Goal: Task Accomplishment & Management: Manage account settings

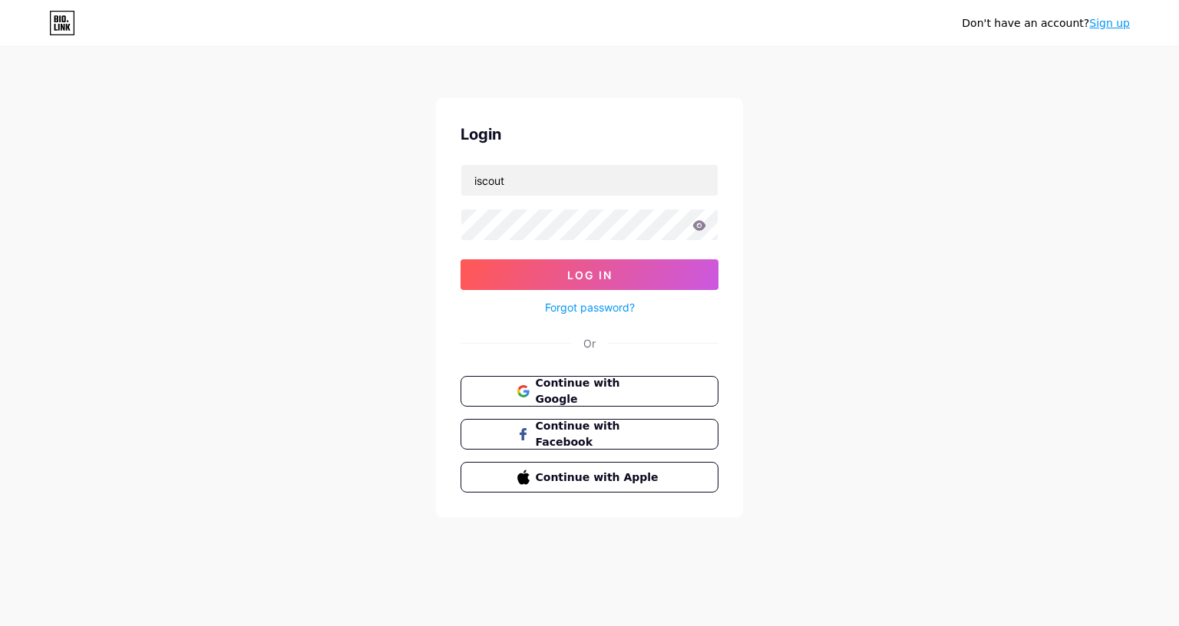
type input "iscout"
click at [589, 275] on button "Log In" at bounding box center [590, 274] width 258 height 31
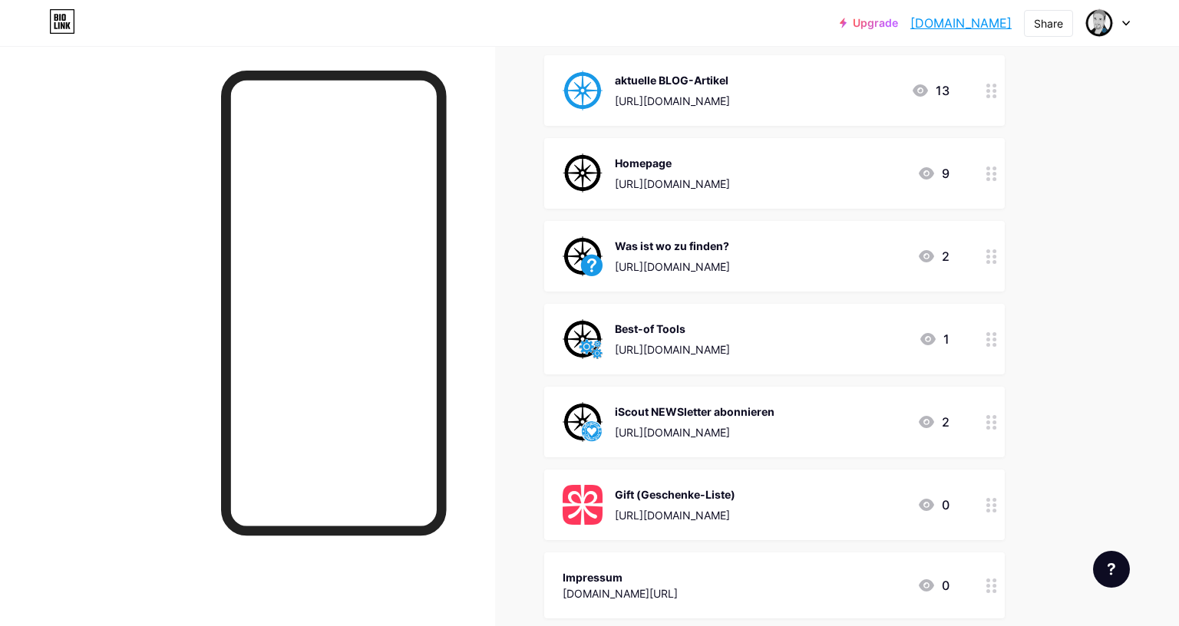
scroll to position [189, 0]
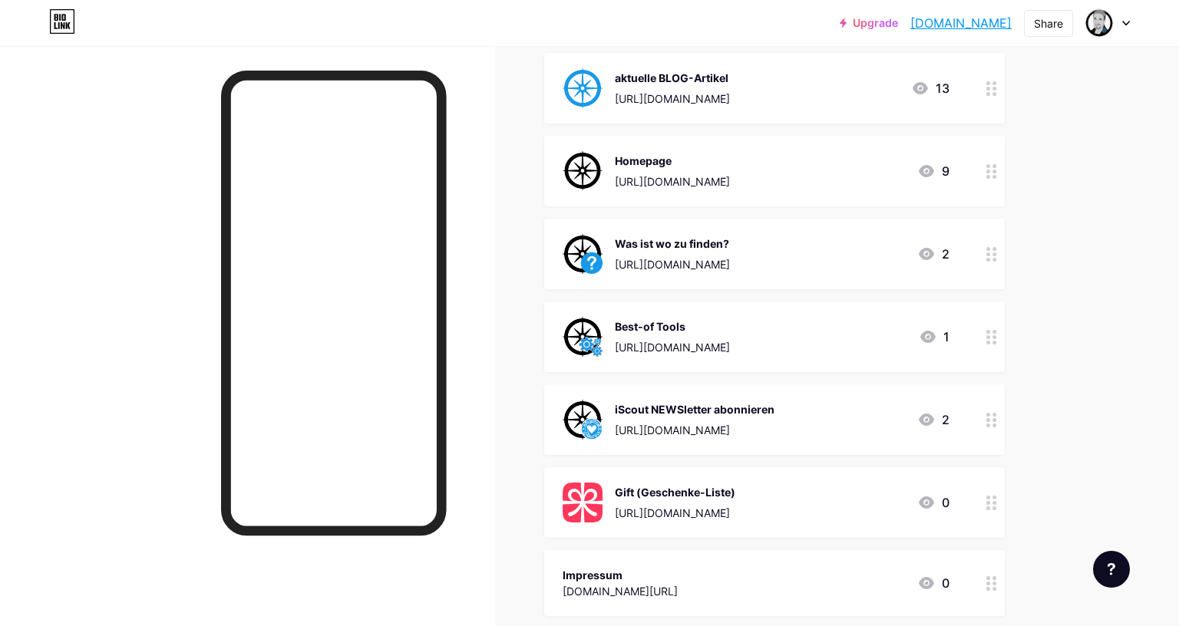
click at [992, 261] on div at bounding box center [992, 254] width 26 height 71
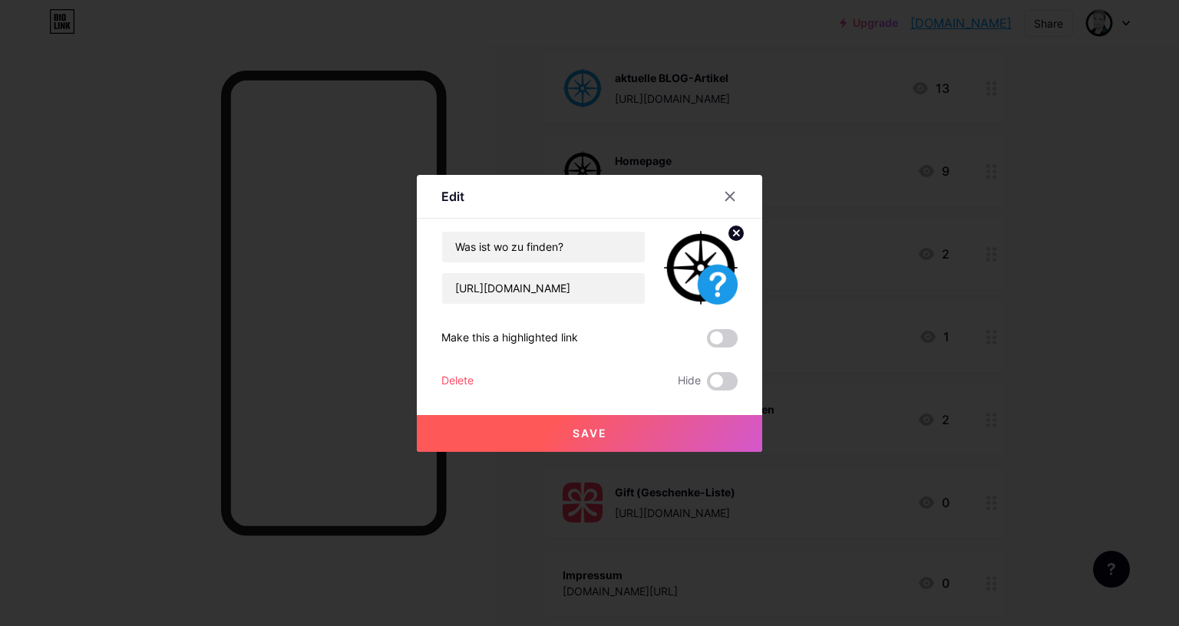
click at [465, 382] on div "Delete" at bounding box center [457, 381] width 32 height 18
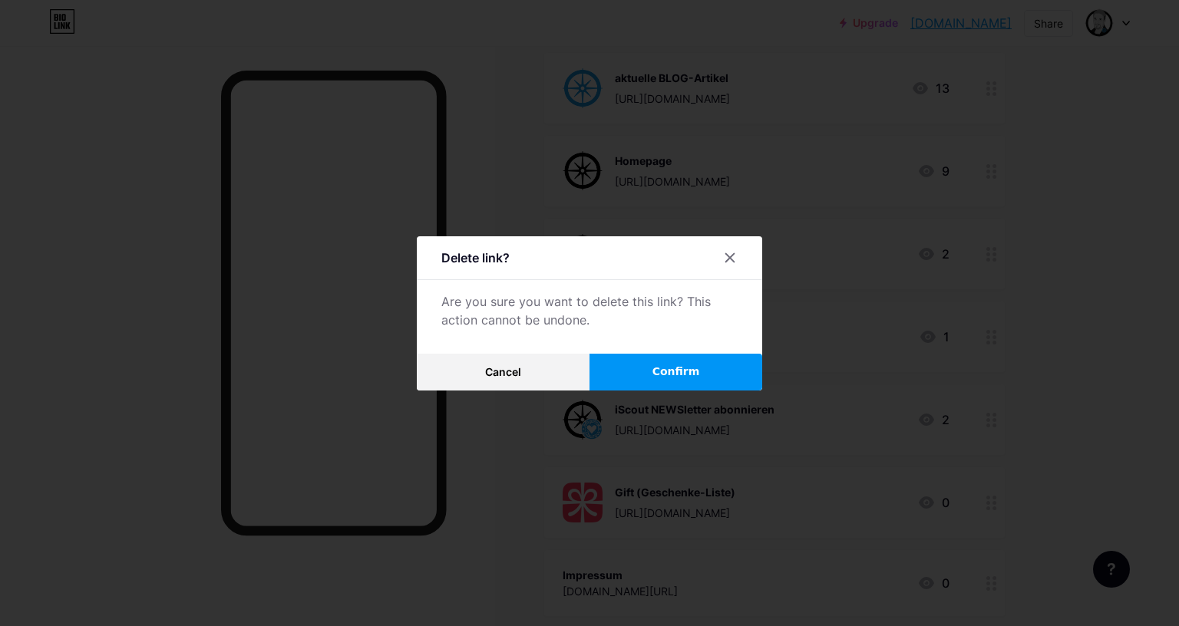
click at [636, 368] on button "Confirm" at bounding box center [675, 372] width 173 height 37
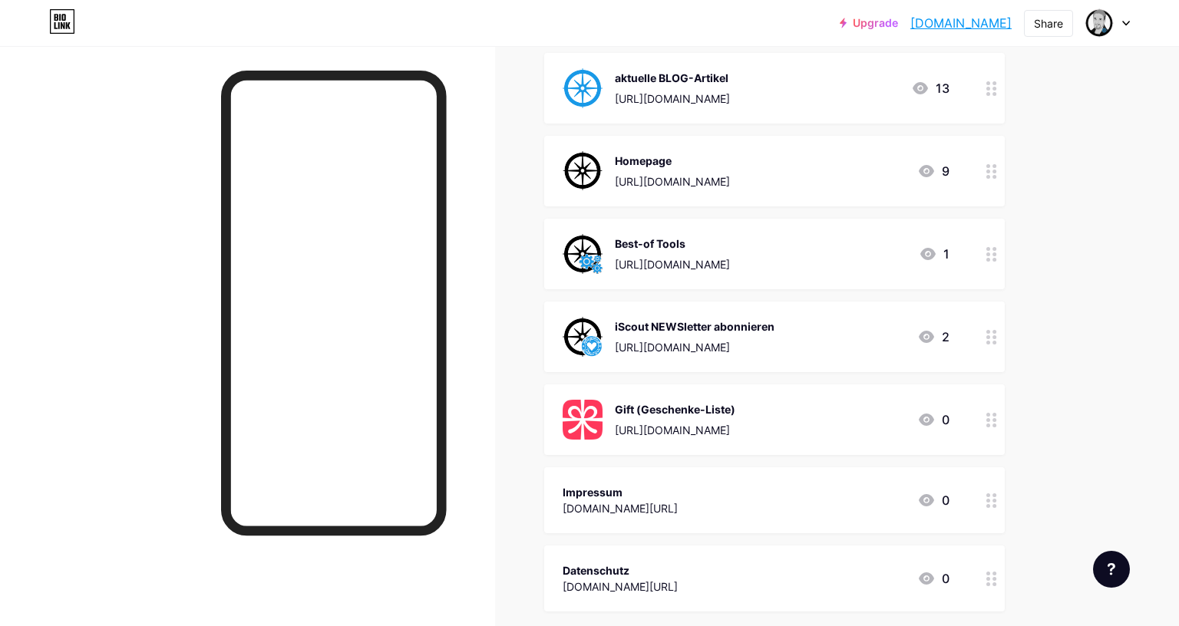
click at [990, 253] on icon at bounding box center [991, 254] width 11 height 15
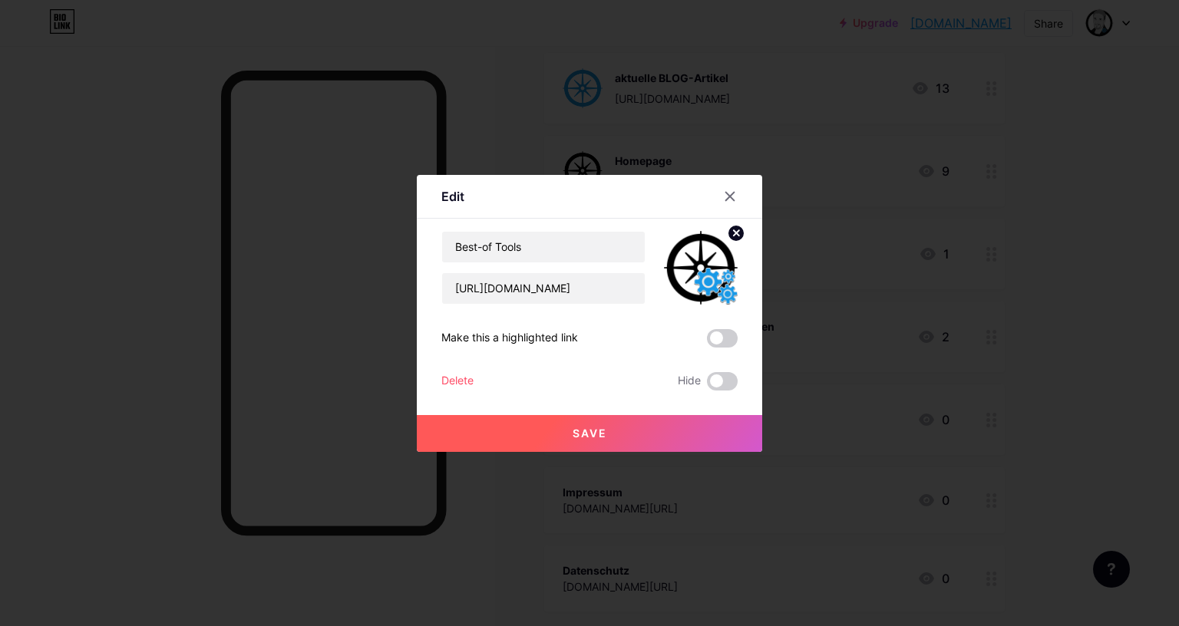
click at [456, 381] on div "Delete" at bounding box center [457, 381] width 32 height 18
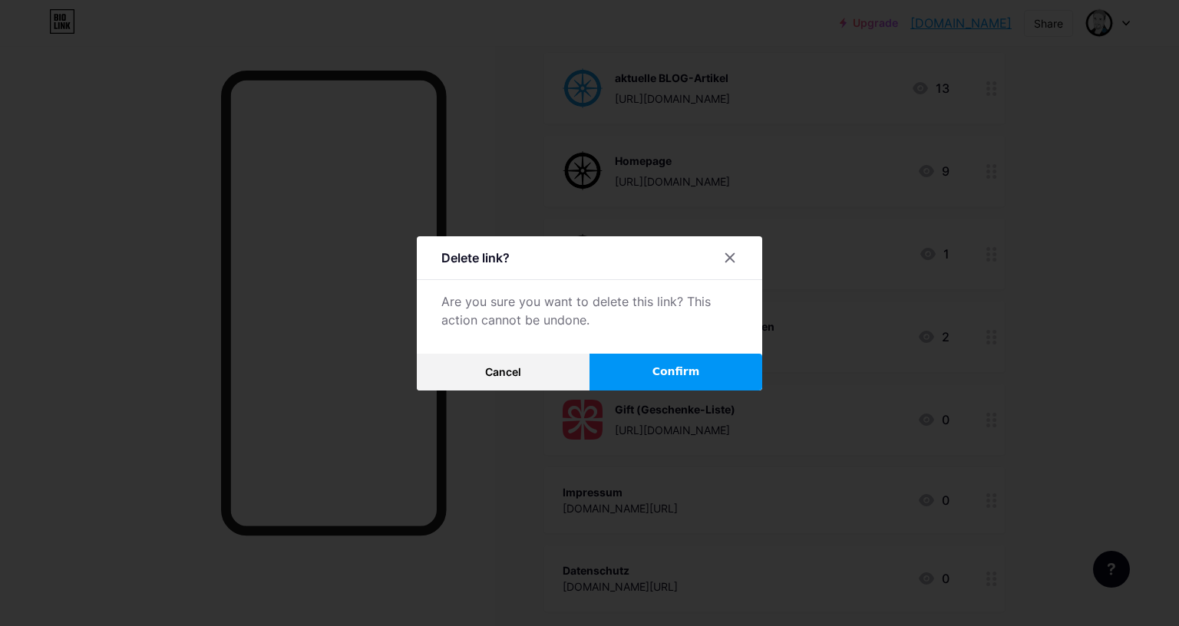
click at [645, 368] on button "Confirm" at bounding box center [675, 372] width 173 height 37
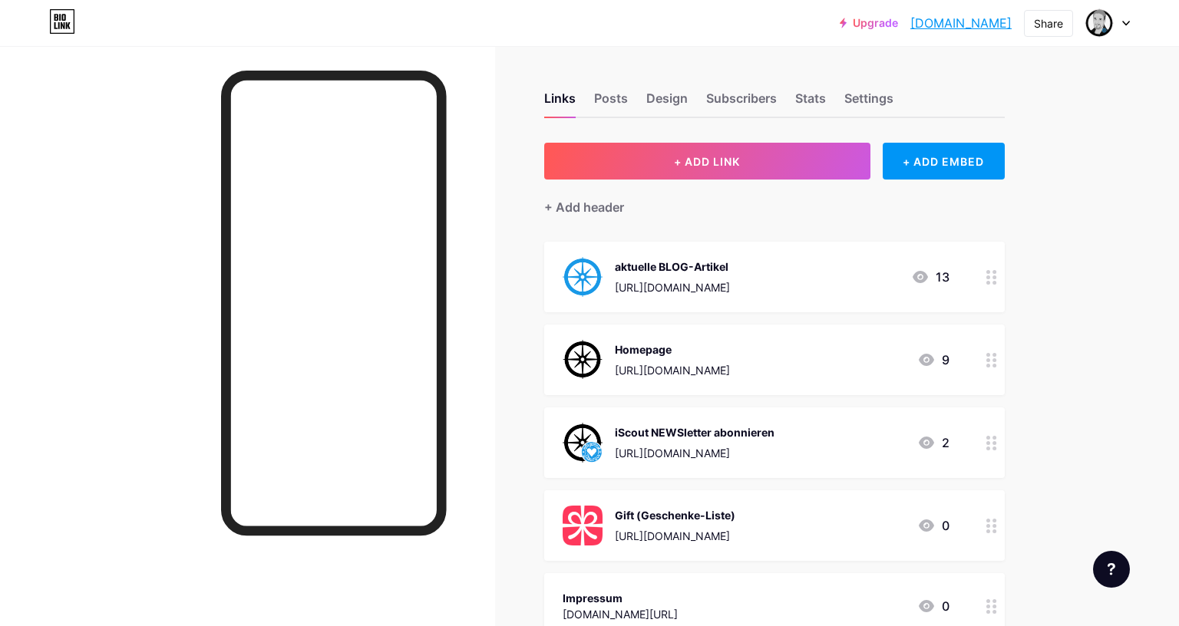
scroll to position [0, 0]
click at [1122, 21] on icon at bounding box center [1126, 23] width 8 height 5
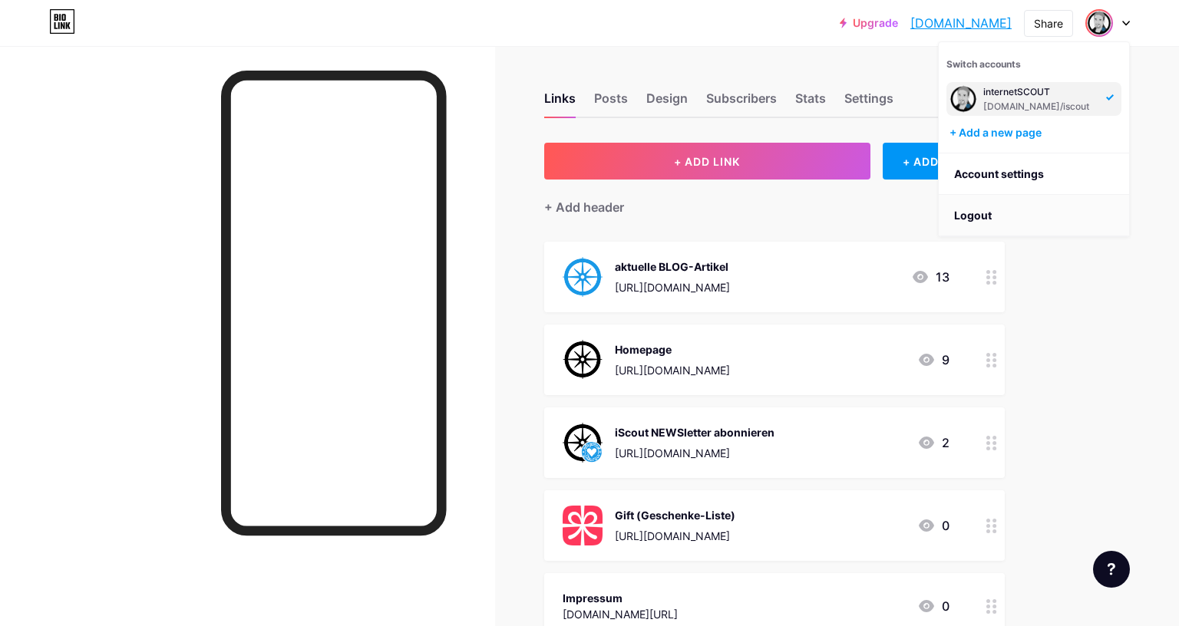
click at [988, 216] on li "Logout" at bounding box center [1034, 215] width 190 height 41
